Goal: Information Seeking & Learning: Understand process/instructions

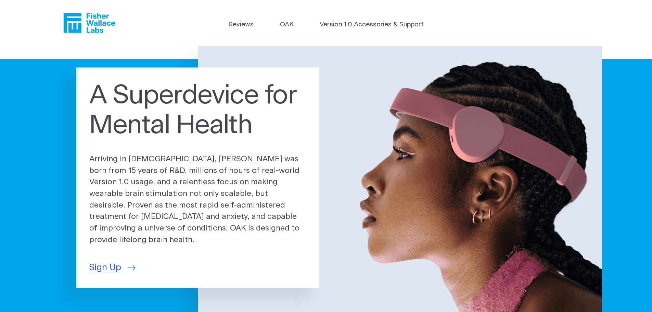
click at [255, 26] on ul "Reviews OAK Version 1.0 Accessories & Support" at bounding box center [325, 26] width 195 height 13
click at [362, 24] on link "Version 1.0 Accessories & Support" at bounding box center [372, 25] width 104 height 10
click at [184, 174] on p "Arriving in 2025, OAK was born from 15 years of R&D, millions of hours of real-…" at bounding box center [197, 199] width 217 height 92
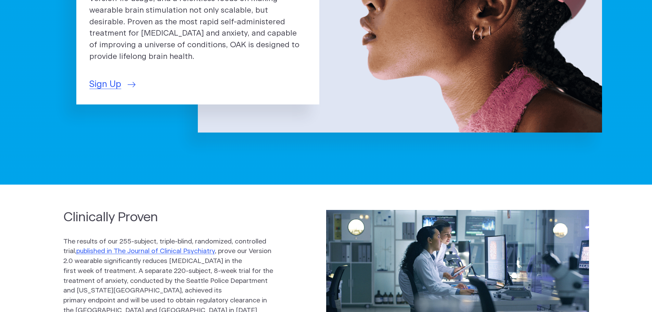
scroll to position [103, 0]
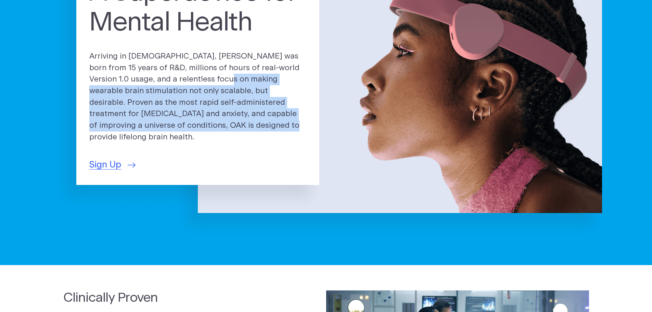
click at [203, 77] on p "Arriving in 2025, OAK was born from 15 years of R&D, millions of hours of real-…" at bounding box center [197, 97] width 217 height 92
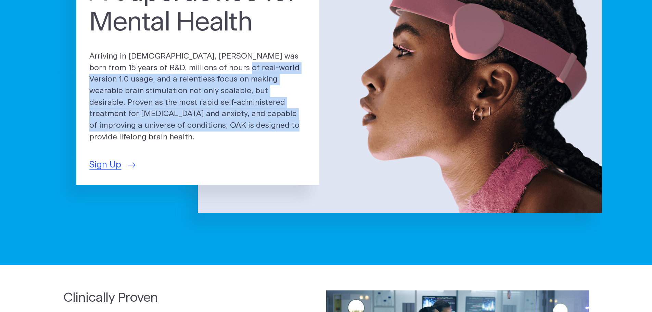
click at [239, 124] on p "Arriving in 2025, OAK was born from 15 years of R&D, millions of hours of real-…" at bounding box center [197, 97] width 217 height 92
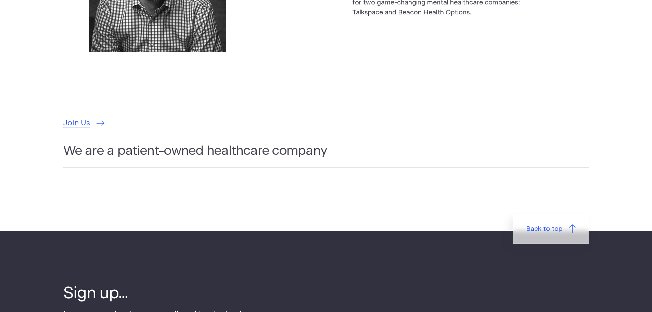
scroll to position [2053, 0]
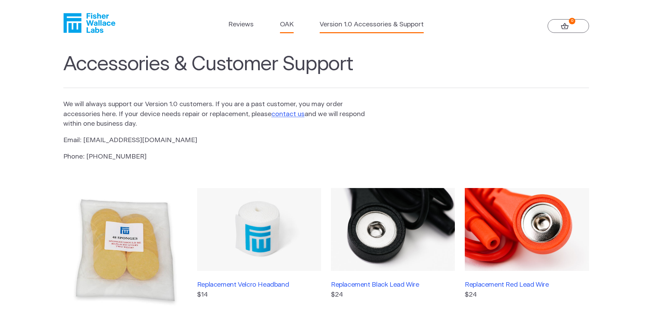
click at [285, 25] on link "OAK" at bounding box center [287, 25] width 14 height 10
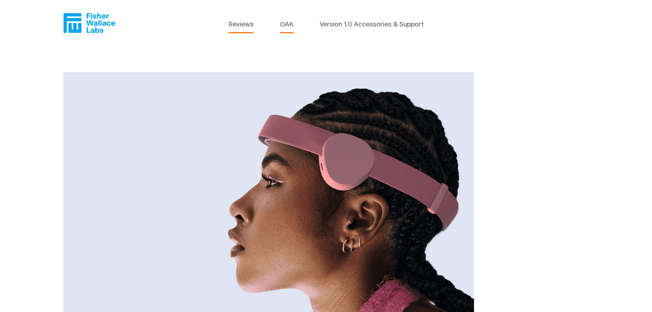
click at [248, 29] on link "Reviews" at bounding box center [240, 25] width 25 height 10
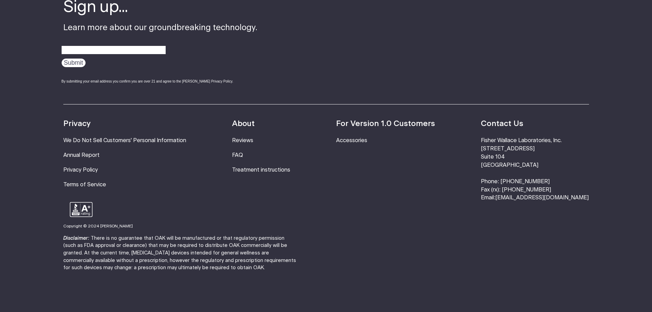
scroll to position [923, 0]
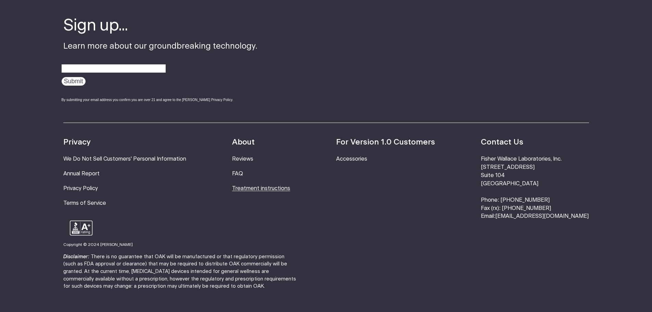
click at [285, 185] on link "Treatment instructions" at bounding box center [261, 187] width 58 height 5
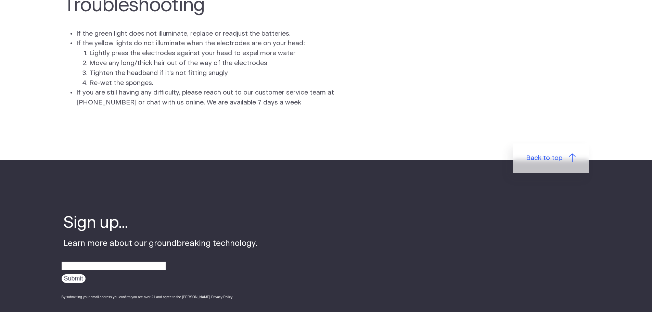
scroll to position [2290, 0]
